Goal: Transaction & Acquisition: Purchase product/service

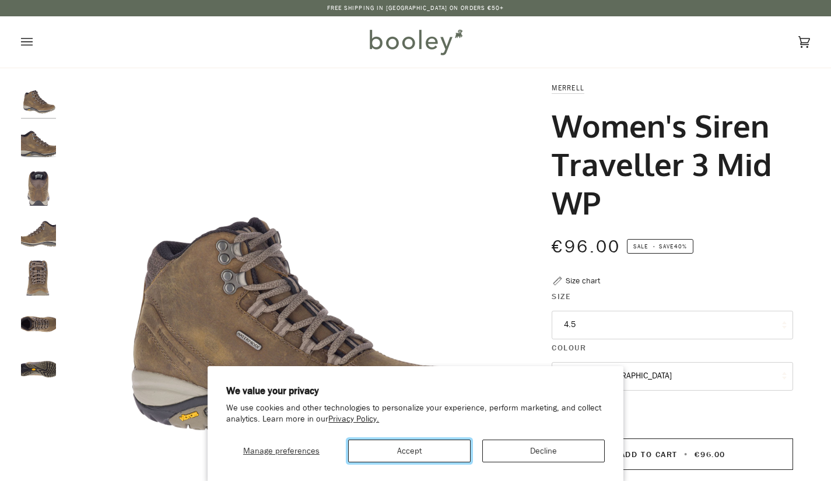
click at [426, 447] on button "Accept" at bounding box center [409, 451] width 122 height 23
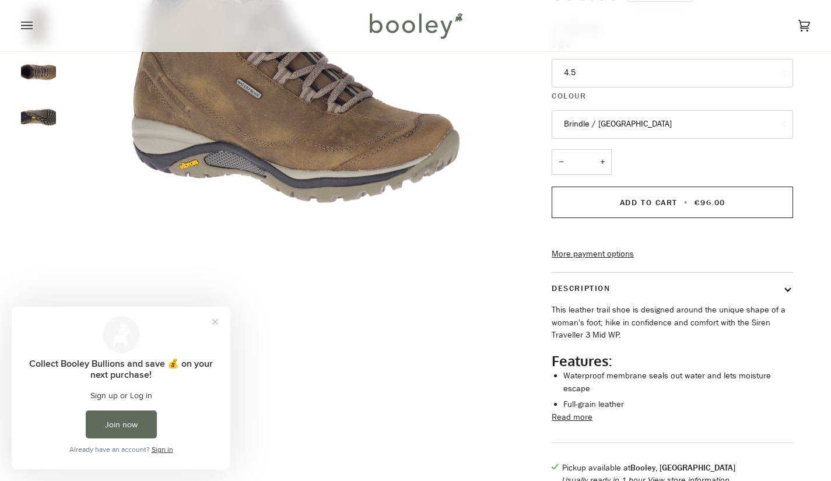
scroll to position [257, 0]
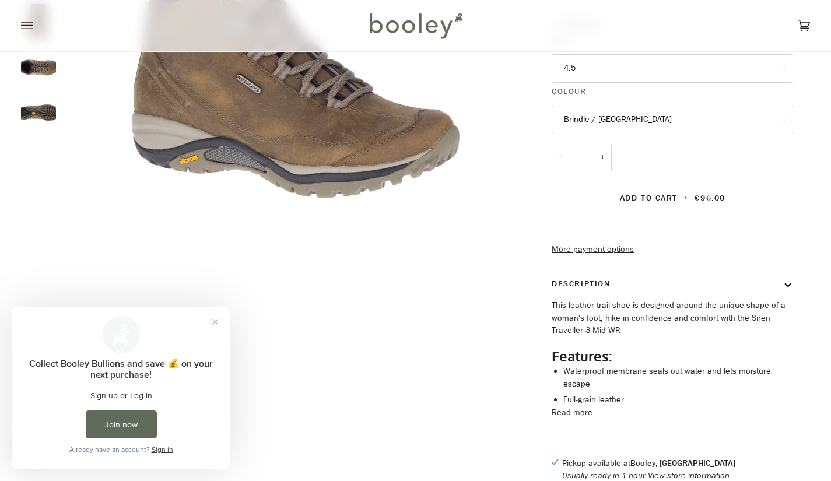
click at [574, 417] on button "Read more" at bounding box center [572, 412] width 41 height 13
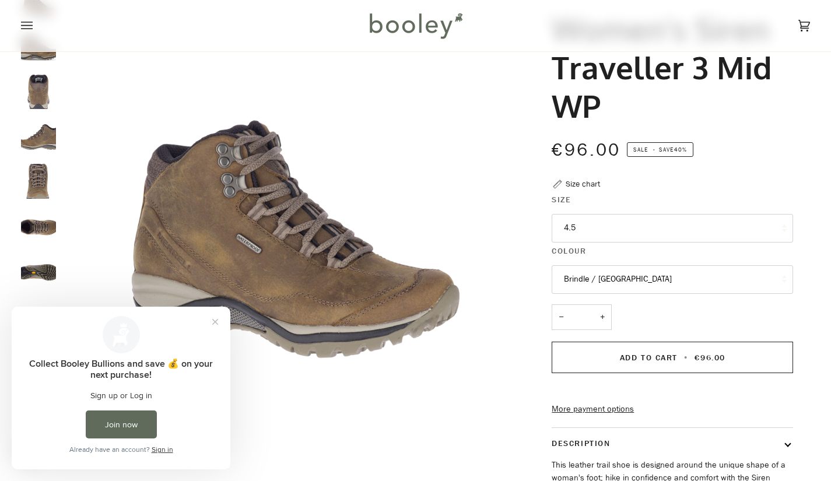
scroll to position [95, 0]
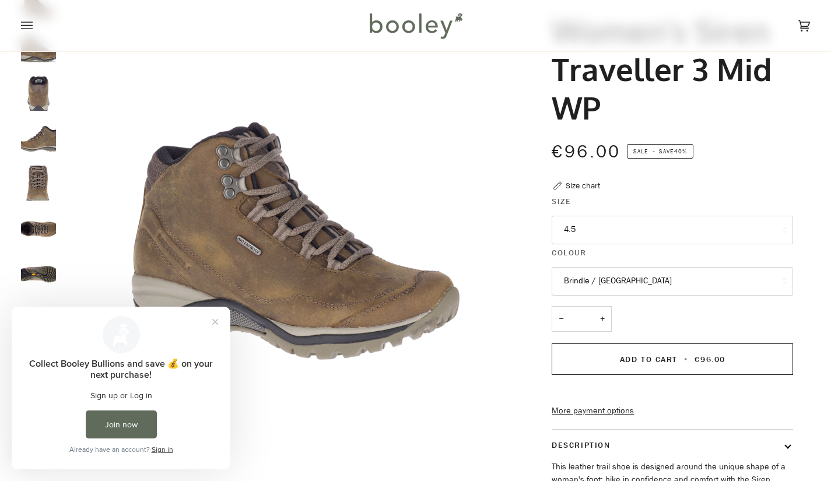
drag, startPoint x: 829, startPoint y: 92, endPoint x: 832, endPoint y: 29, distance: 63.7
click at [830, 62] on div "Zoom Zoom" at bounding box center [415, 398] width 831 height 822
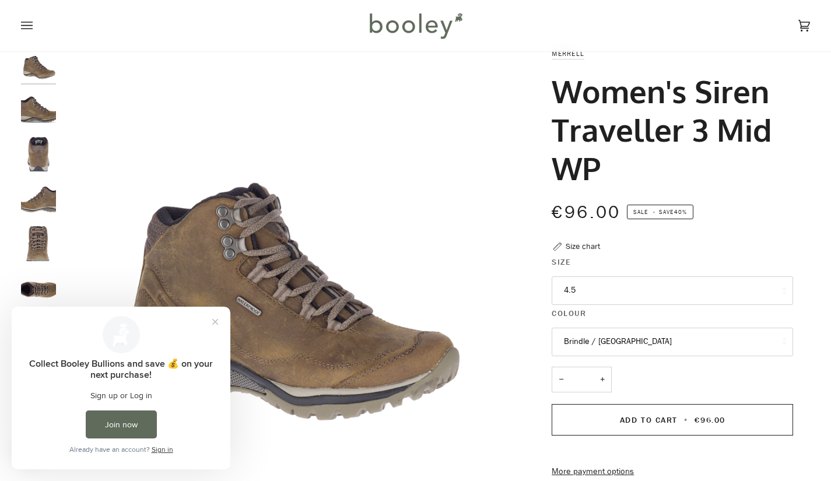
scroll to position [0, 0]
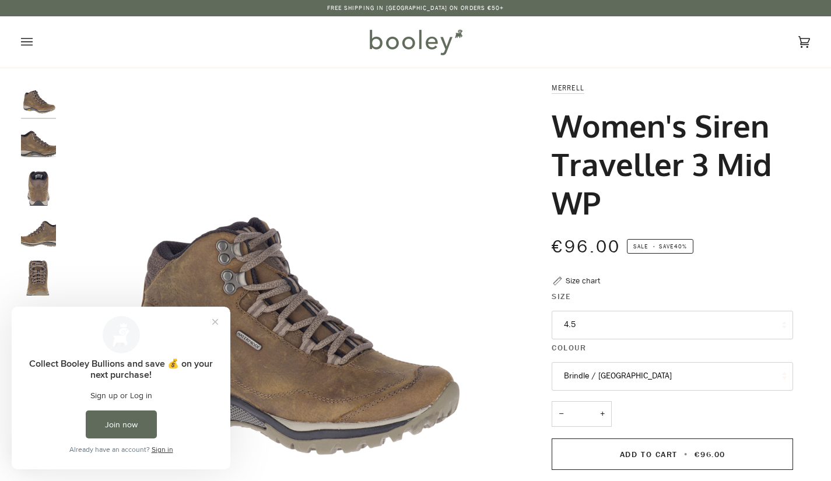
drag, startPoint x: 557, startPoint y: 118, endPoint x: 614, endPoint y: 197, distance: 97.3
click at [614, 197] on h1 "Women's Siren Traveller 3 Mid WP" at bounding box center [668, 163] width 233 height 115
copy h1 "Women's Siren Traveller 3 Mid WP"
